Goal: Navigation & Orientation: Find specific page/section

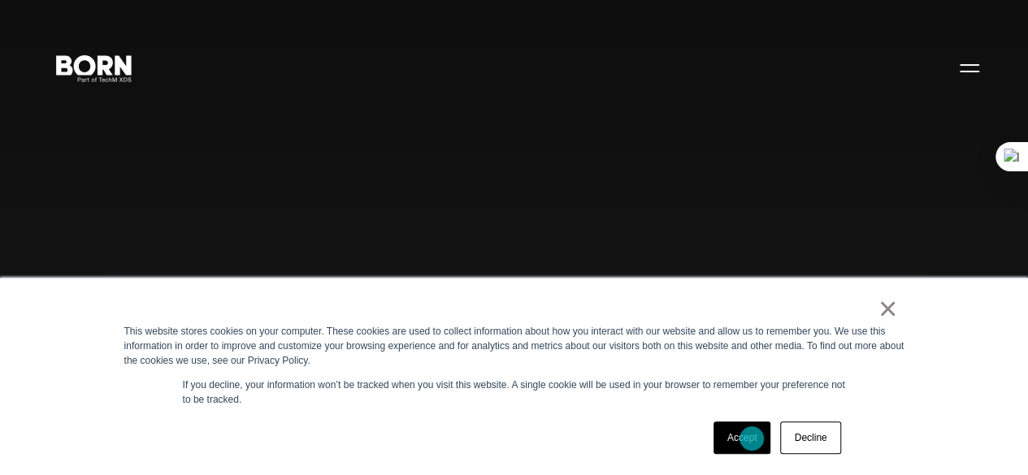
click at [752, 439] on link "Accept" at bounding box center [742, 438] width 58 height 33
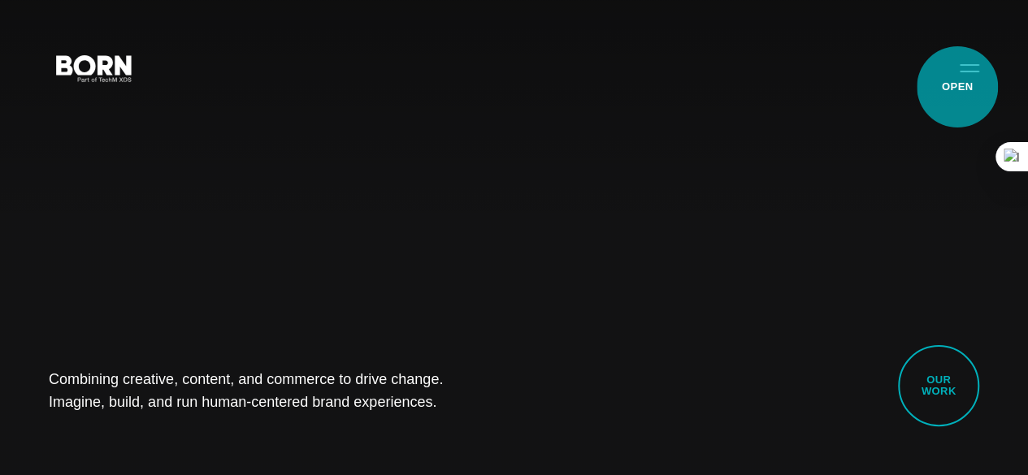
click at [957, 85] on button "Primary Menu" at bounding box center [969, 67] width 39 height 34
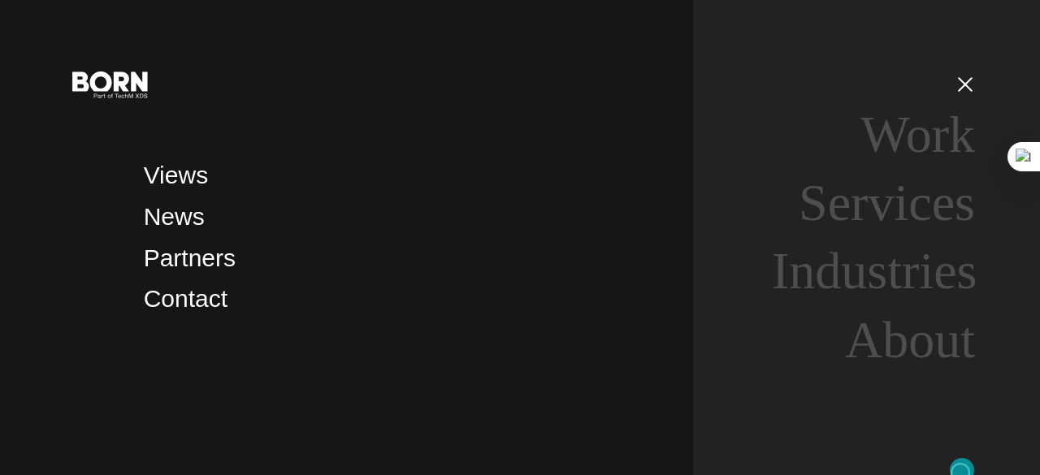
click at [962, 471] on img at bounding box center [963, 475] width 24 height 24
click at [927, 145] on link "Work" at bounding box center [918, 135] width 115 height 58
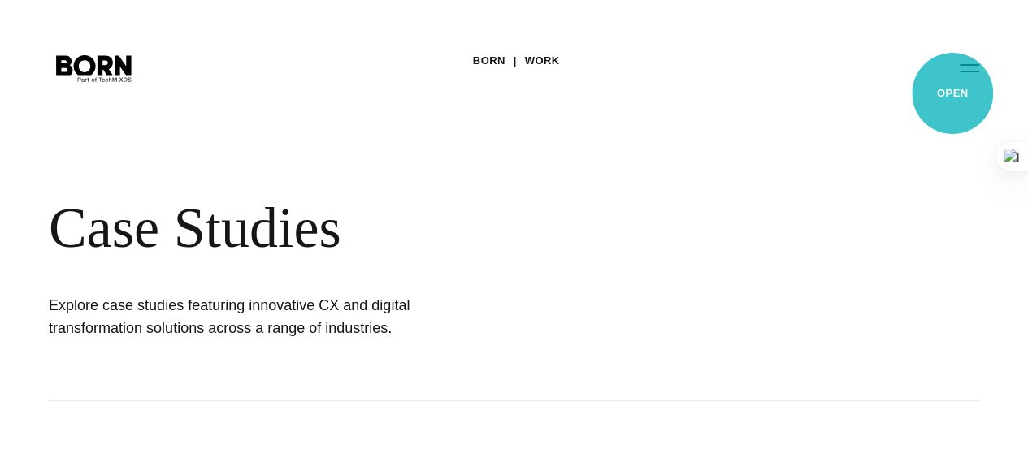
click at [952, 85] on button "Primary Menu" at bounding box center [969, 67] width 39 height 34
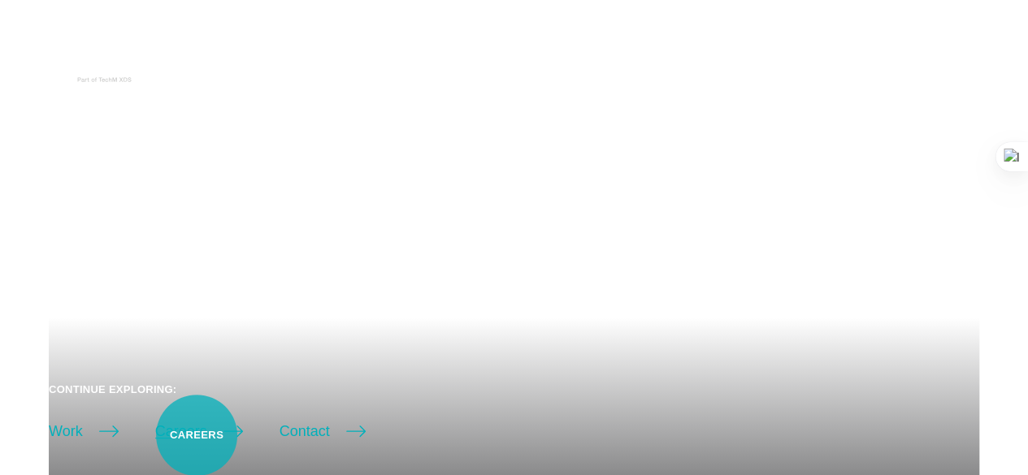
click at [197, 436] on link "Careers" at bounding box center [199, 431] width 88 height 23
